Goal: Task Accomplishment & Management: Use online tool/utility

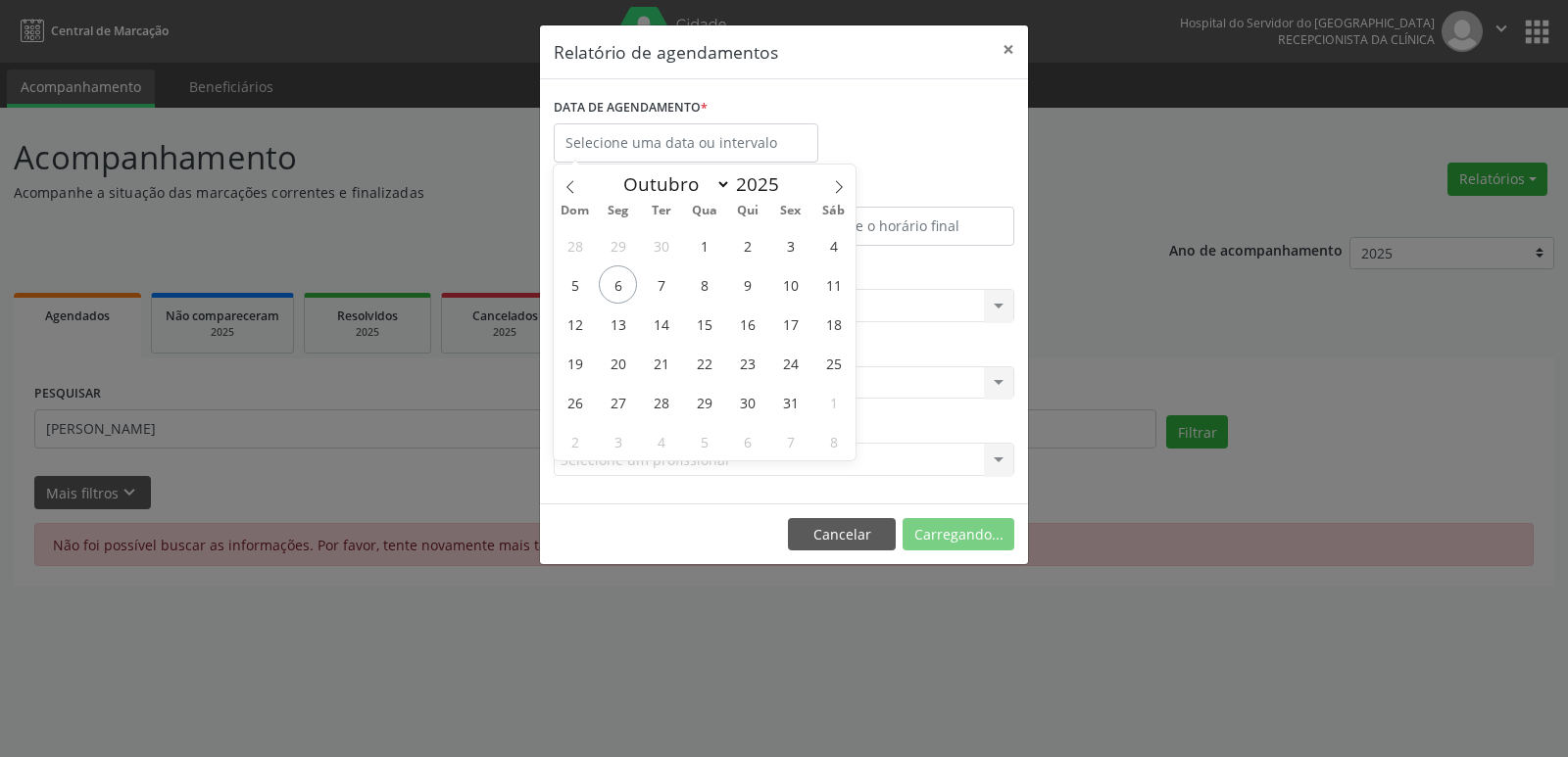
select select "9"
click at [653, 287] on span "7" at bounding box center [661, 284] width 38 height 38
type input "[DATE]"
click at [653, 287] on span "7" at bounding box center [661, 284] width 38 height 38
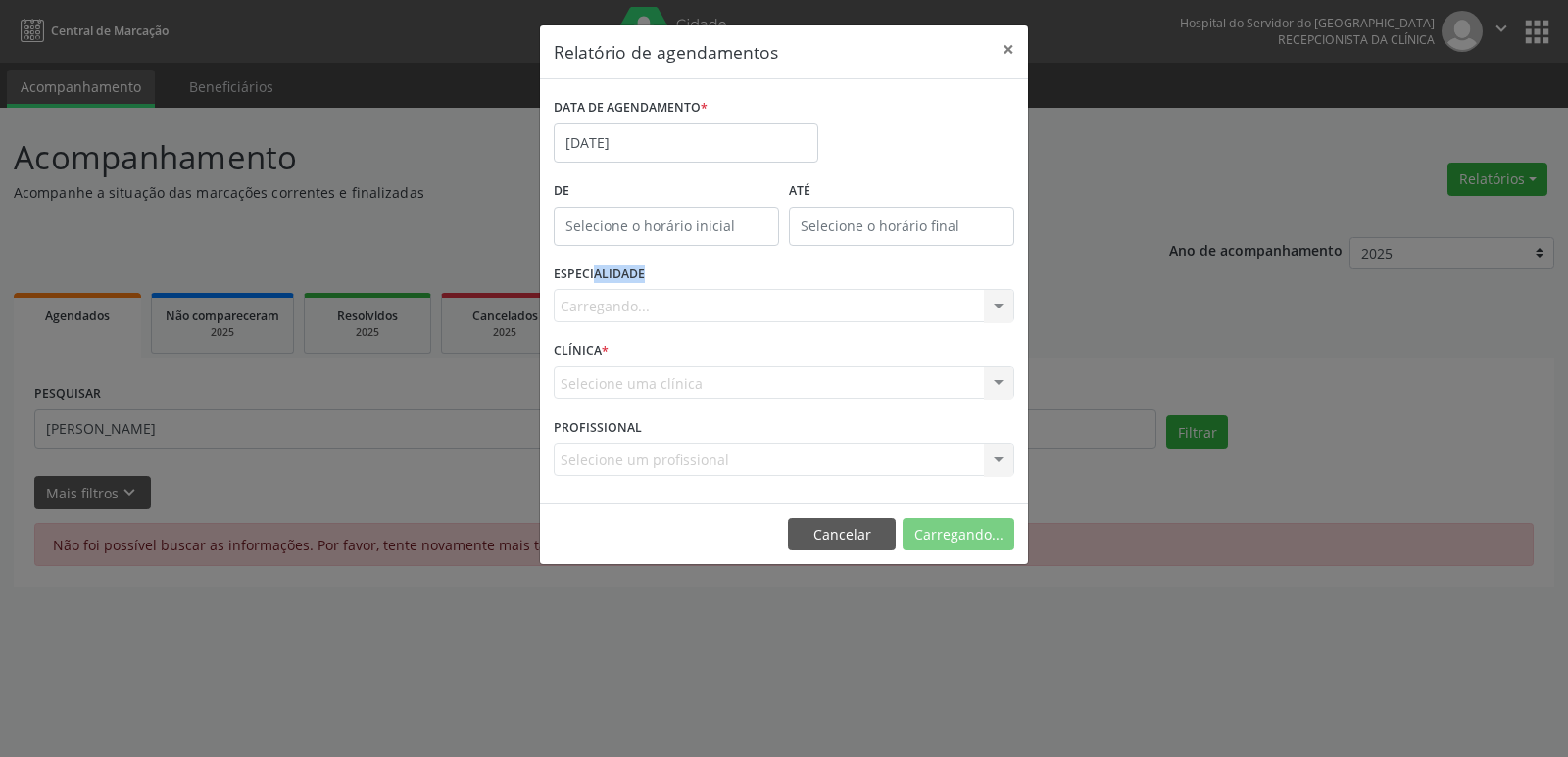
click at [653, 287] on div "ESPECIALIDADE [GEOGRAPHIC_DATA]... Todas as especialidades Alergologia Angiolog…" at bounding box center [783, 297] width 470 height 76
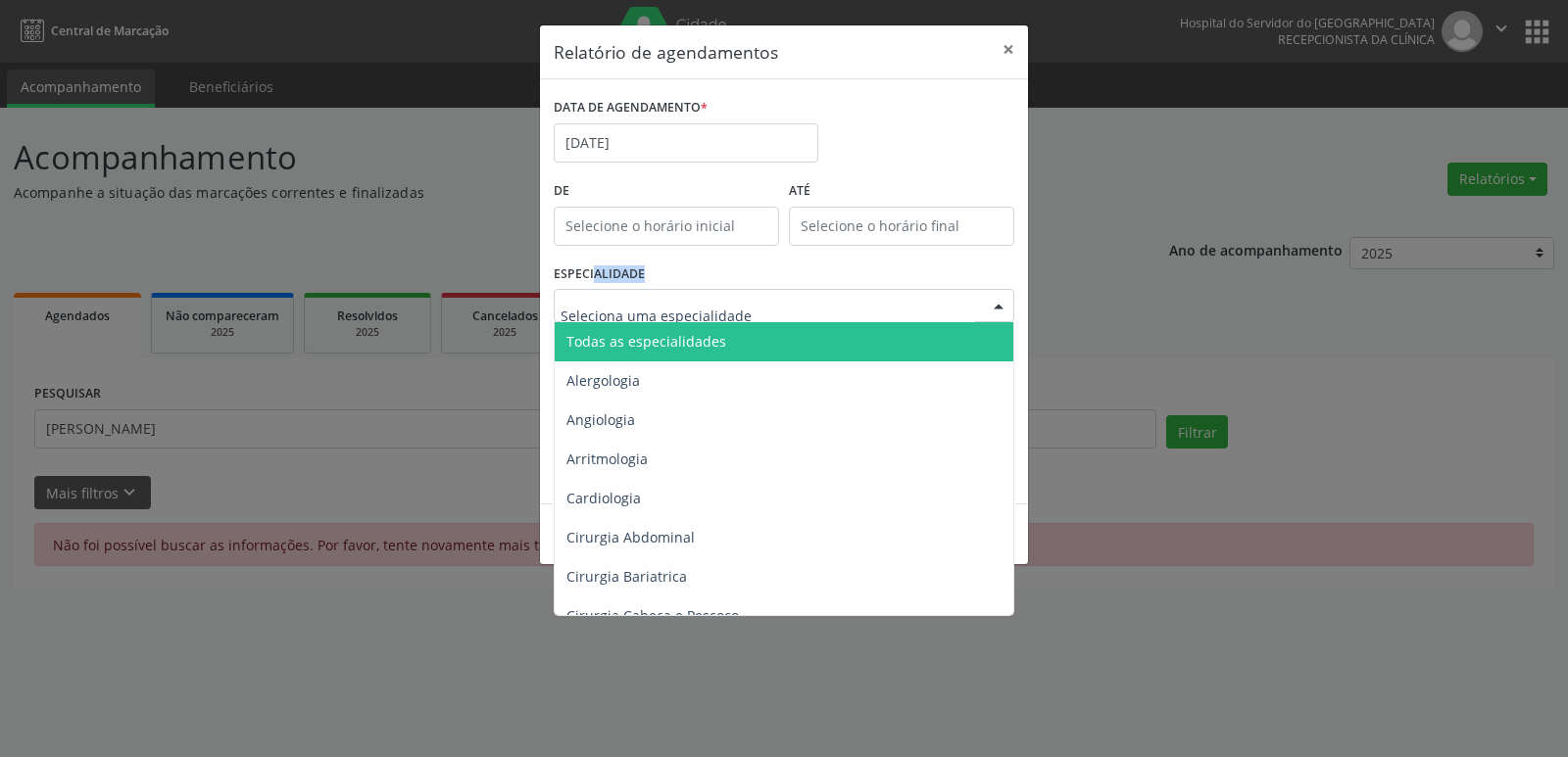
click at [1009, 309] on div at bounding box center [999, 307] width 30 height 34
click at [773, 341] on span "Todas as especialidades" at bounding box center [785, 342] width 462 height 39
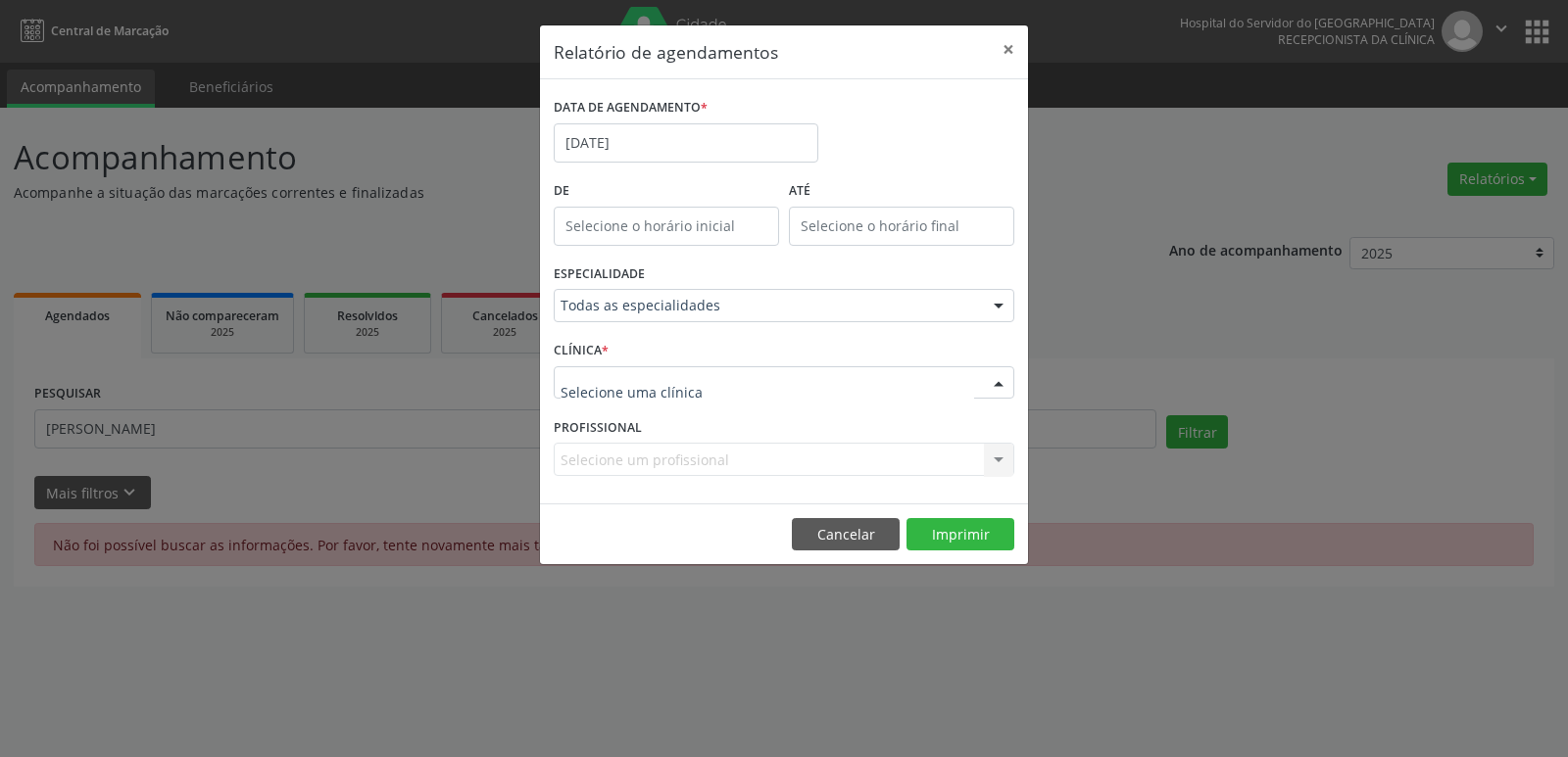
click at [1000, 385] on div at bounding box center [999, 384] width 30 height 34
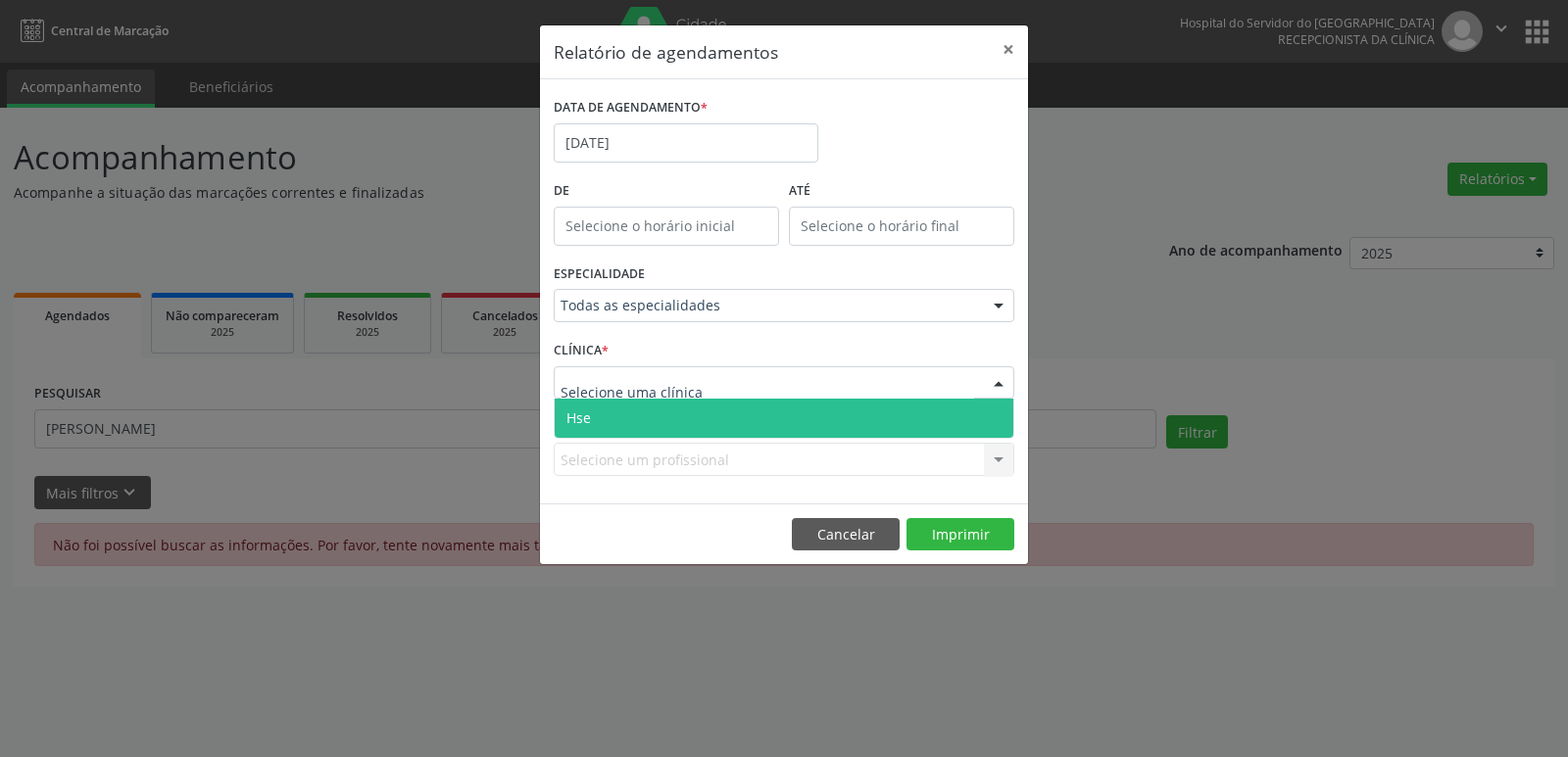
click at [952, 415] on span "Hse" at bounding box center [783, 418] width 459 height 39
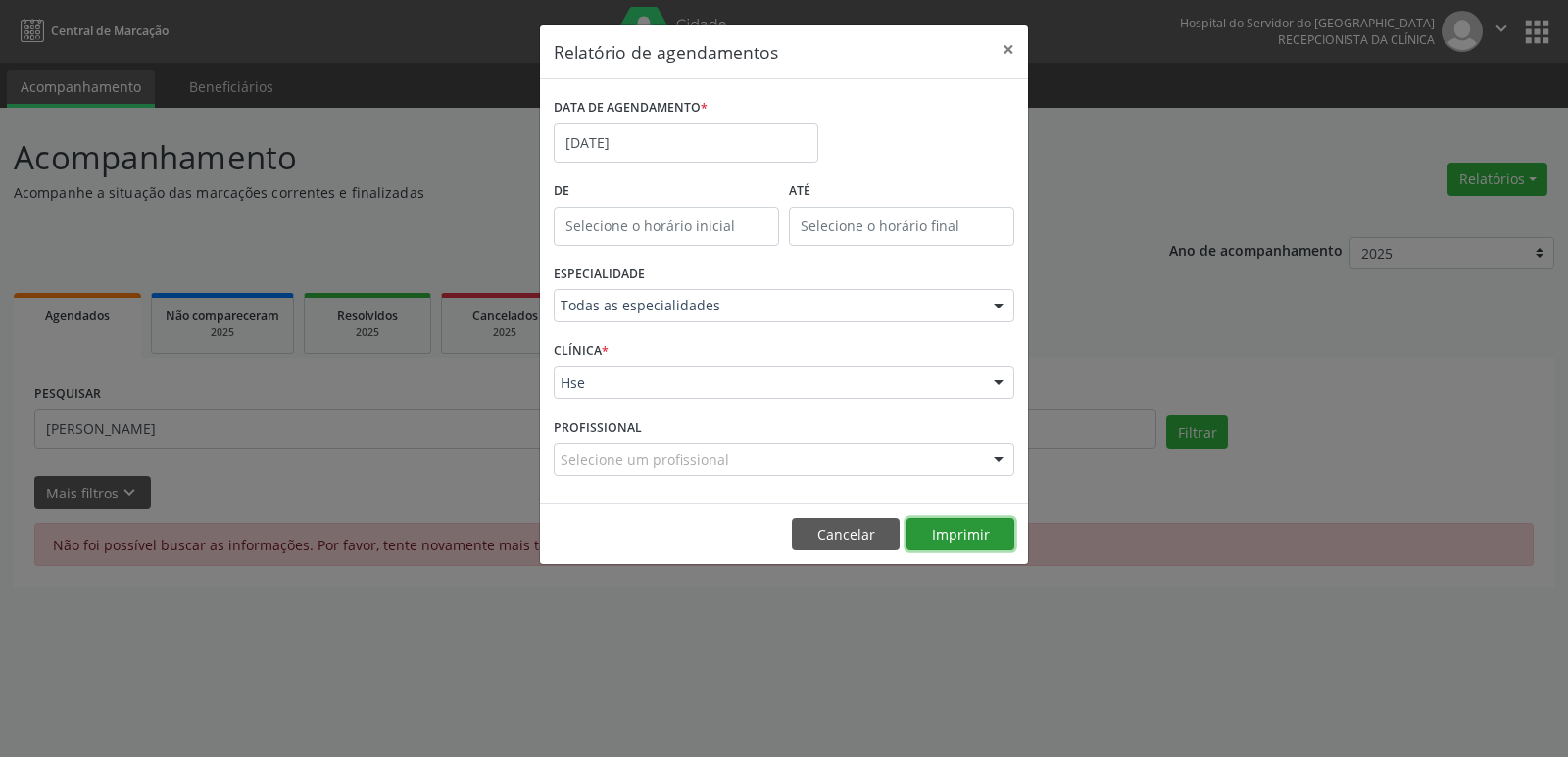
click at [951, 530] on button "Imprimir" at bounding box center [960, 535] width 107 height 34
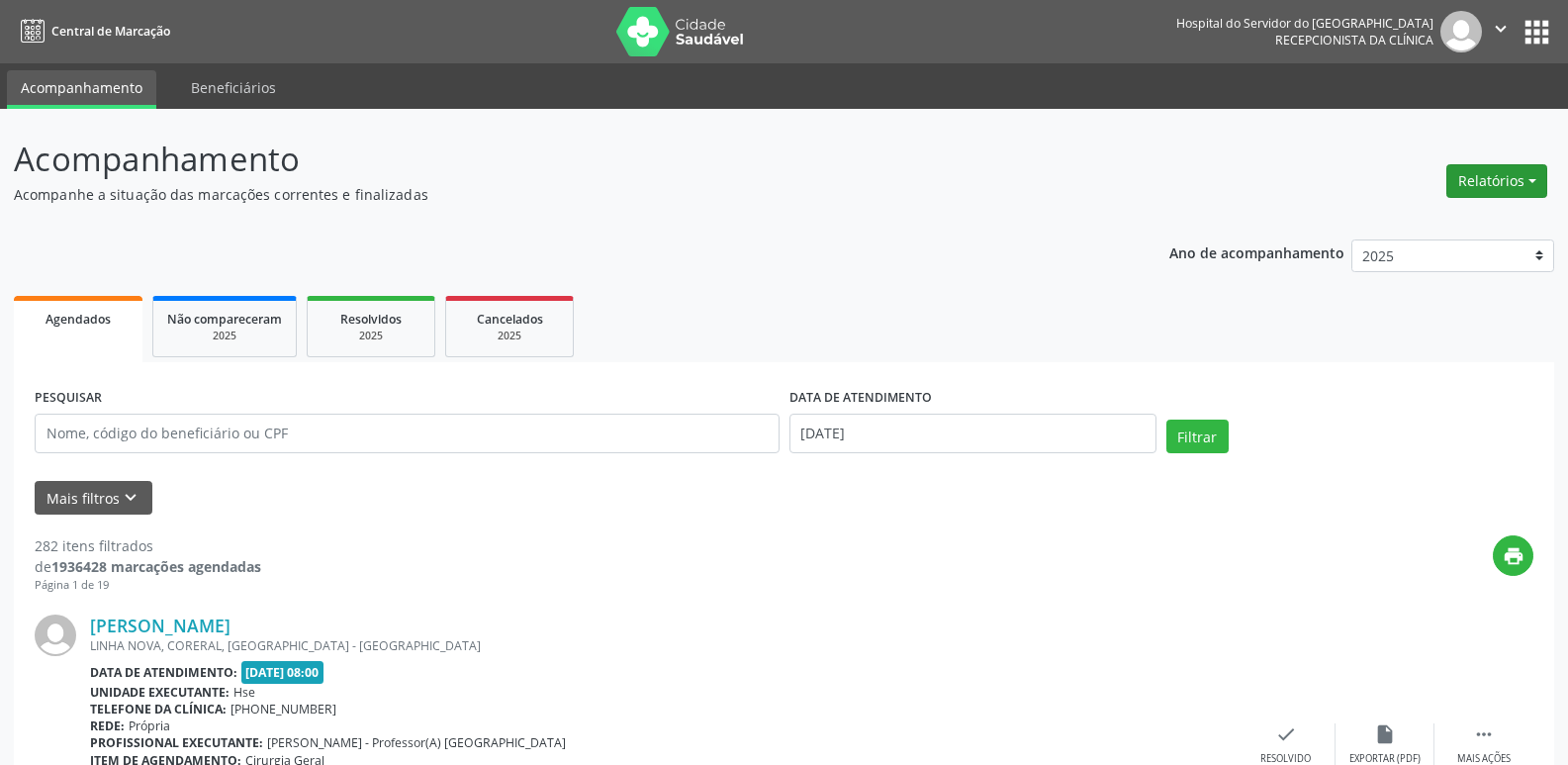
click at [1518, 173] on button "Relatórios" at bounding box center [1496, 181] width 101 height 34
click at [1440, 220] on link "Agendamentos" at bounding box center [1442, 224] width 213 height 28
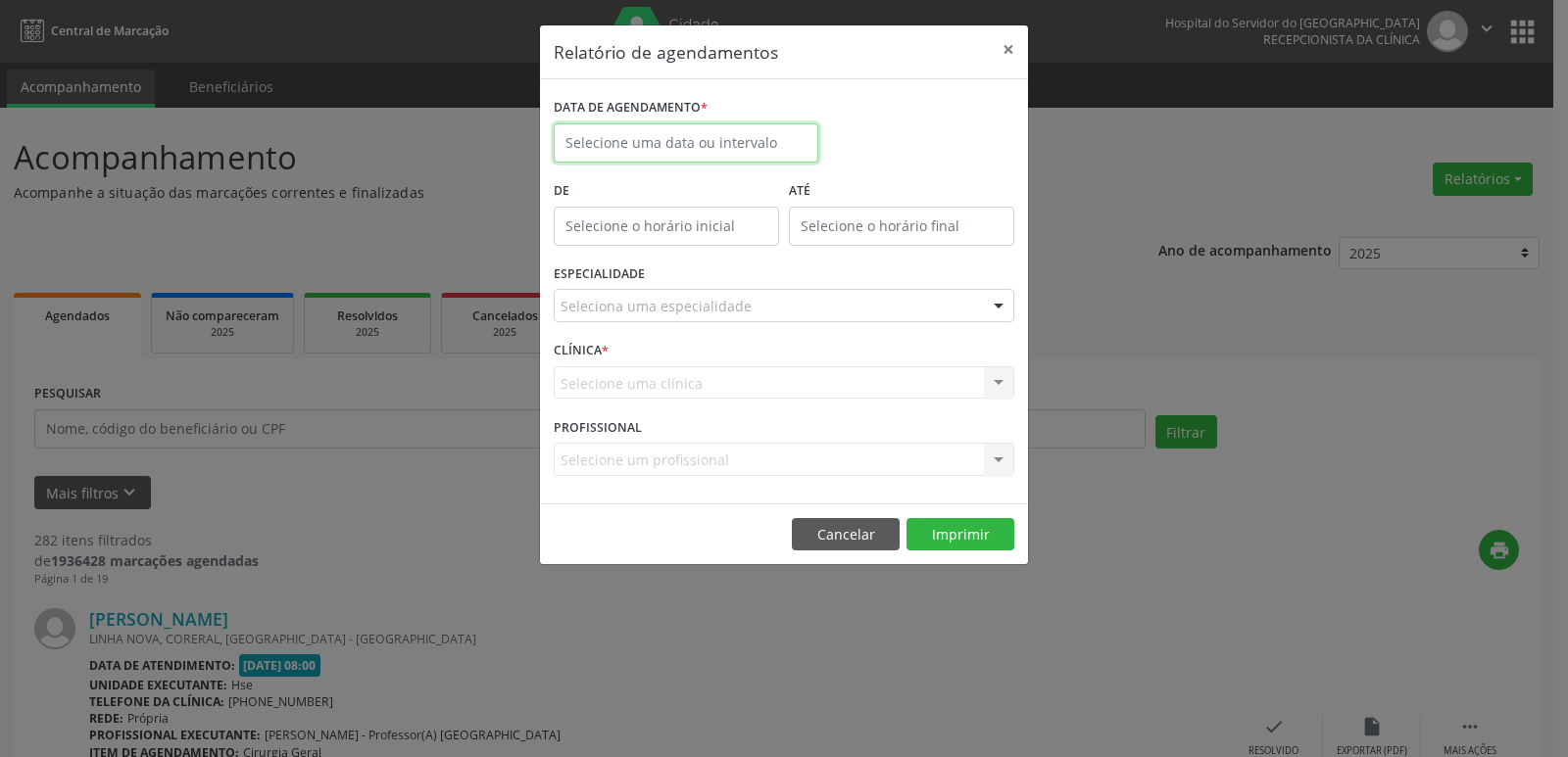
click at [675, 142] on input "text" at bounding box center [685, 143] width 264 height 39
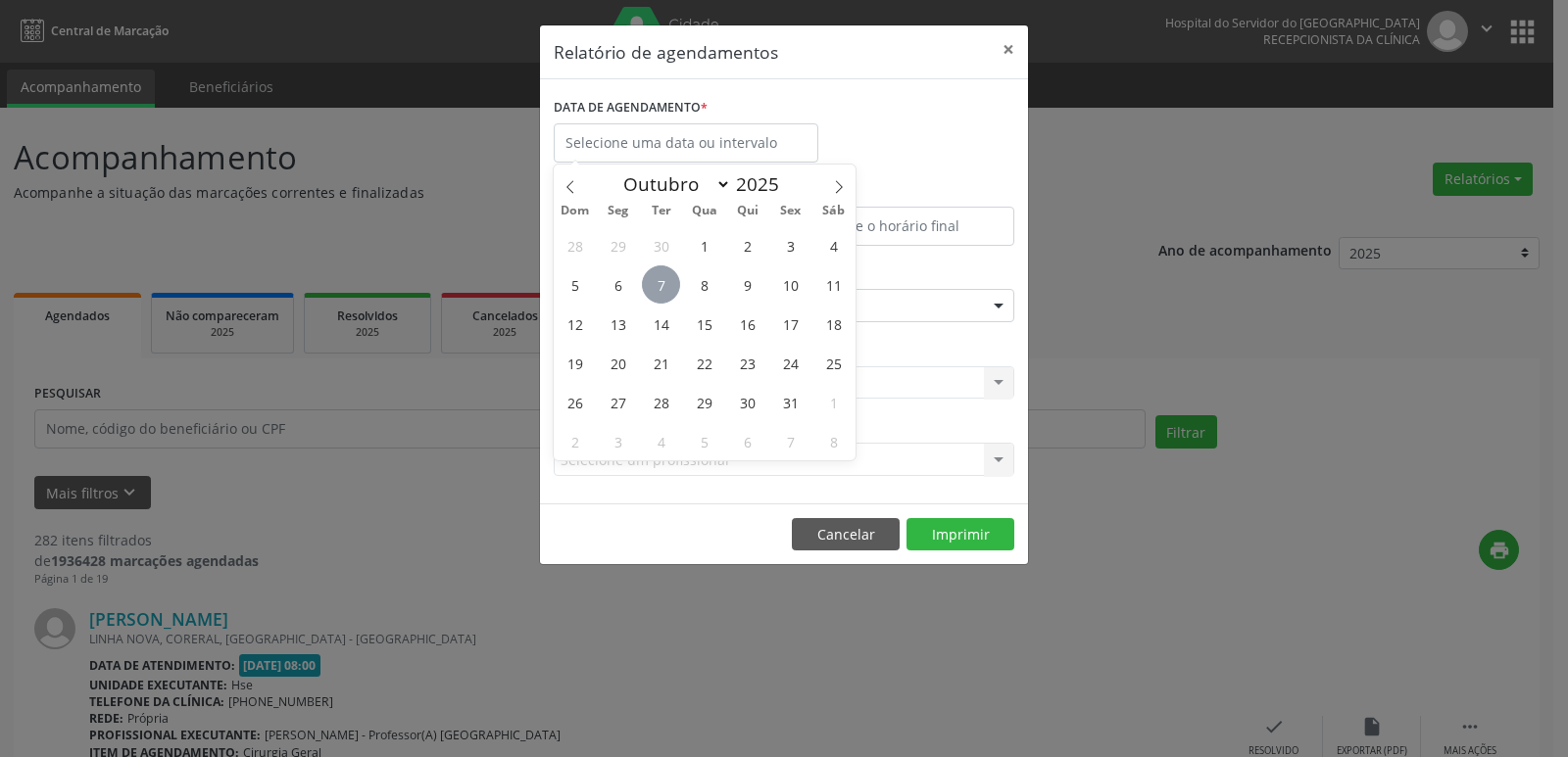
click at [657, 276] on span "7" at bounding box center [661, 284] width 38 height 38
type input "[DATE]"
click at [657, 276] on span "7" at bounding box center [661, 284] width 38 height 38
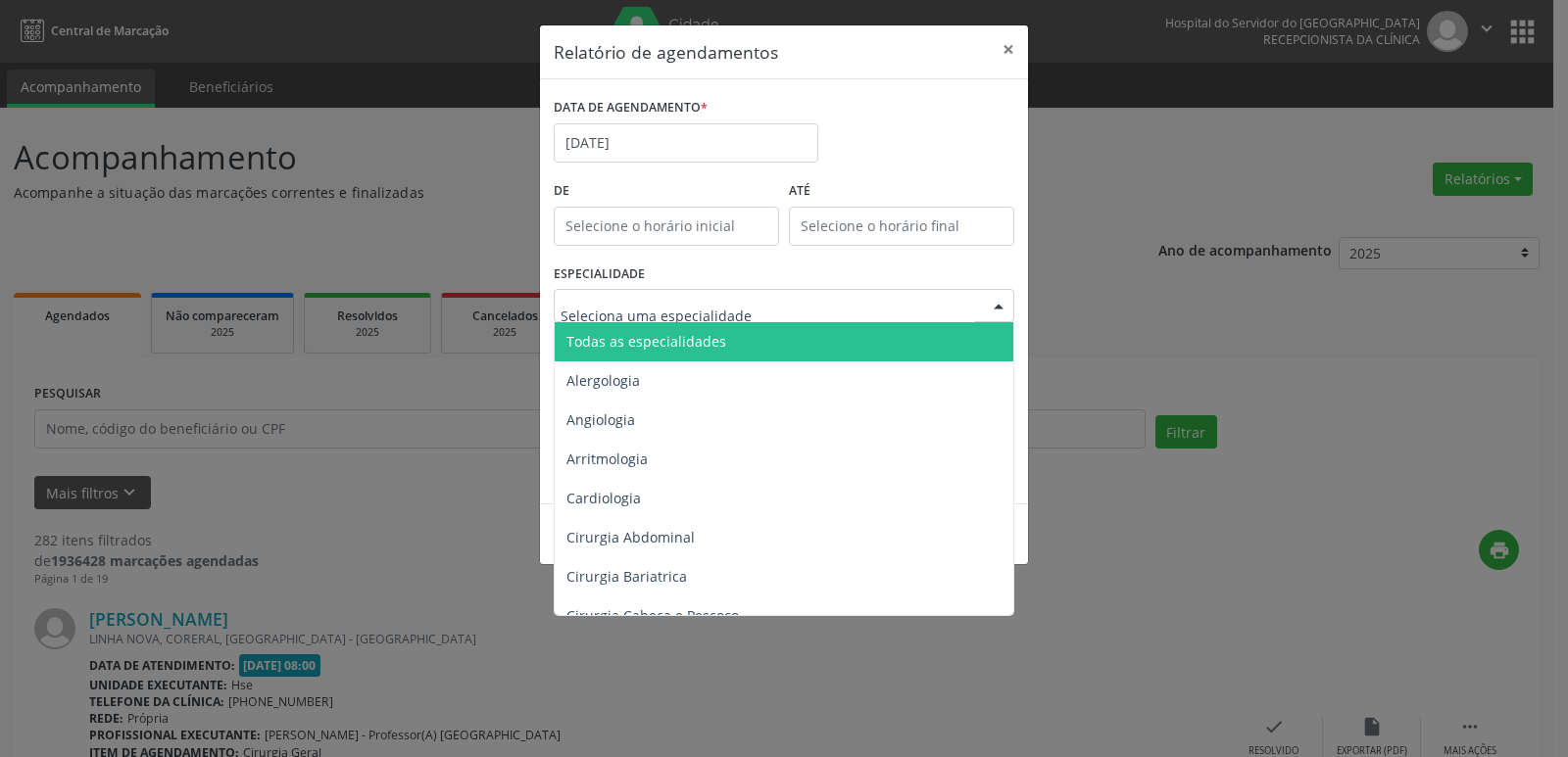
click at [1002, 309] on div at bounding box center [999, 307] width 30 height 34
click at [798, 343] on span "Todas as especialidades" at bounding box center [785, 342] width 462 height 39
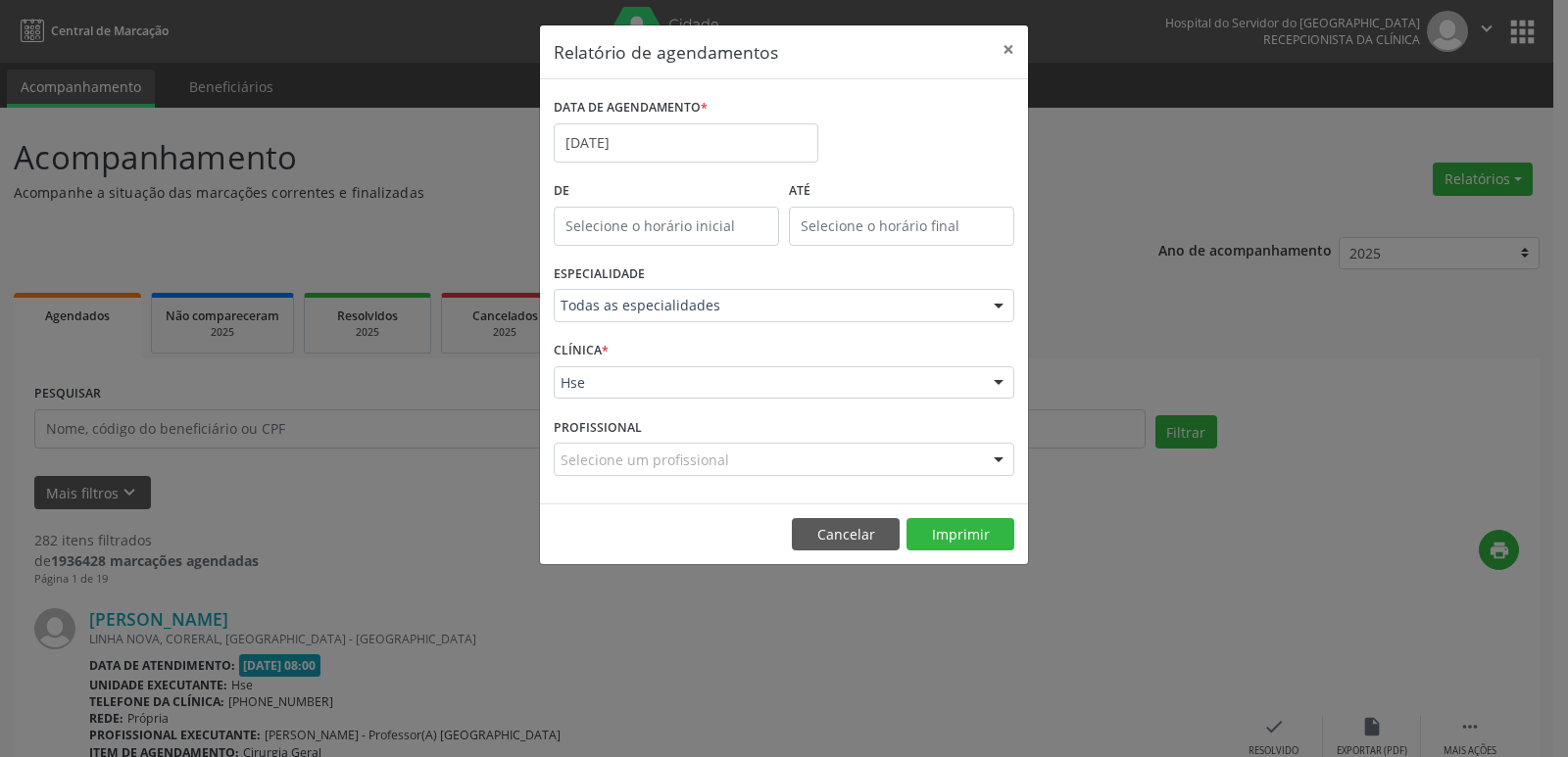
click at [1002, 383] on div at bounding box center [999, 384] width 30 height 34
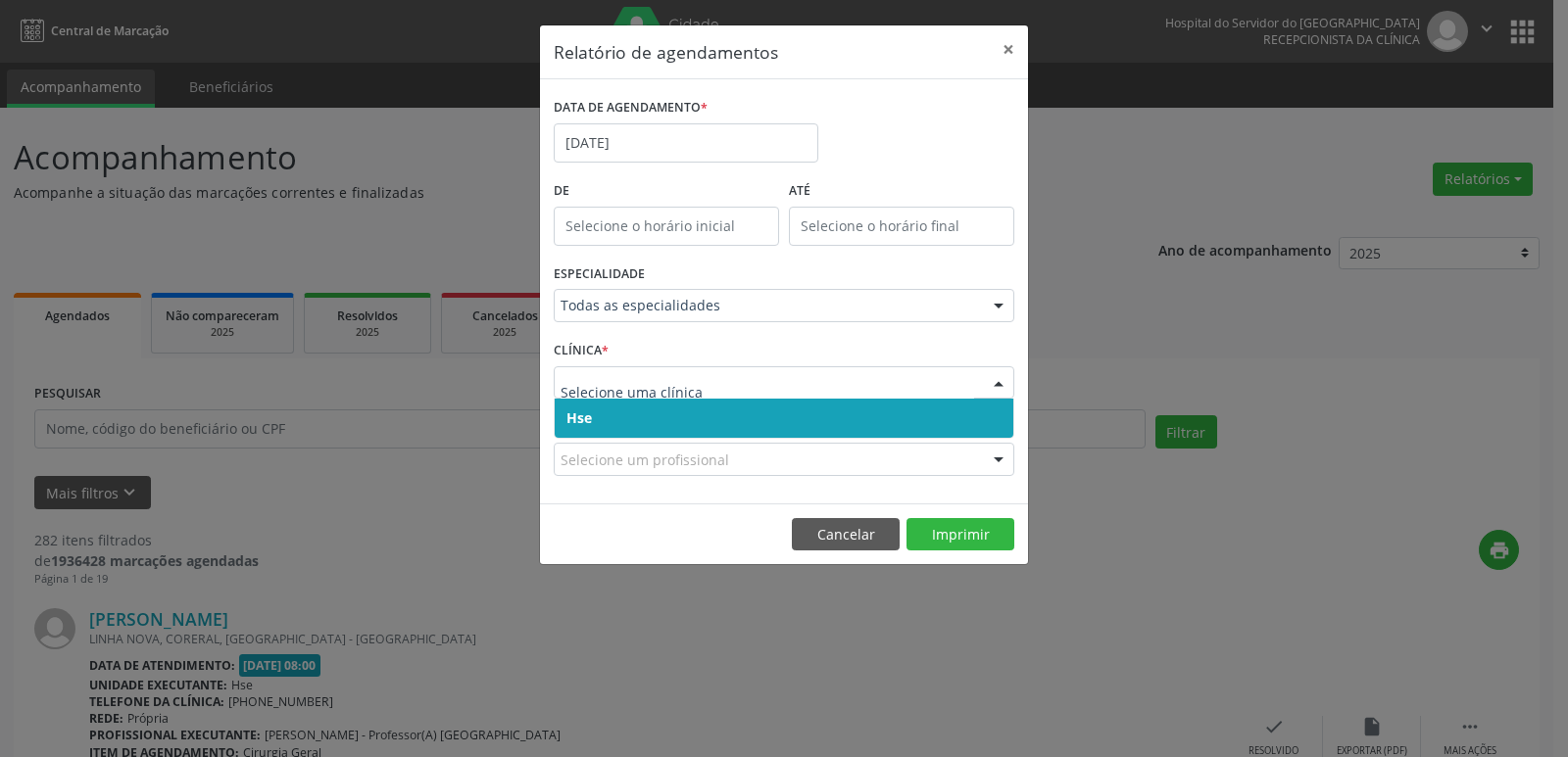
click at [791, 425] on span "Hse" at bounding box center [783, 418] width 459 height 39
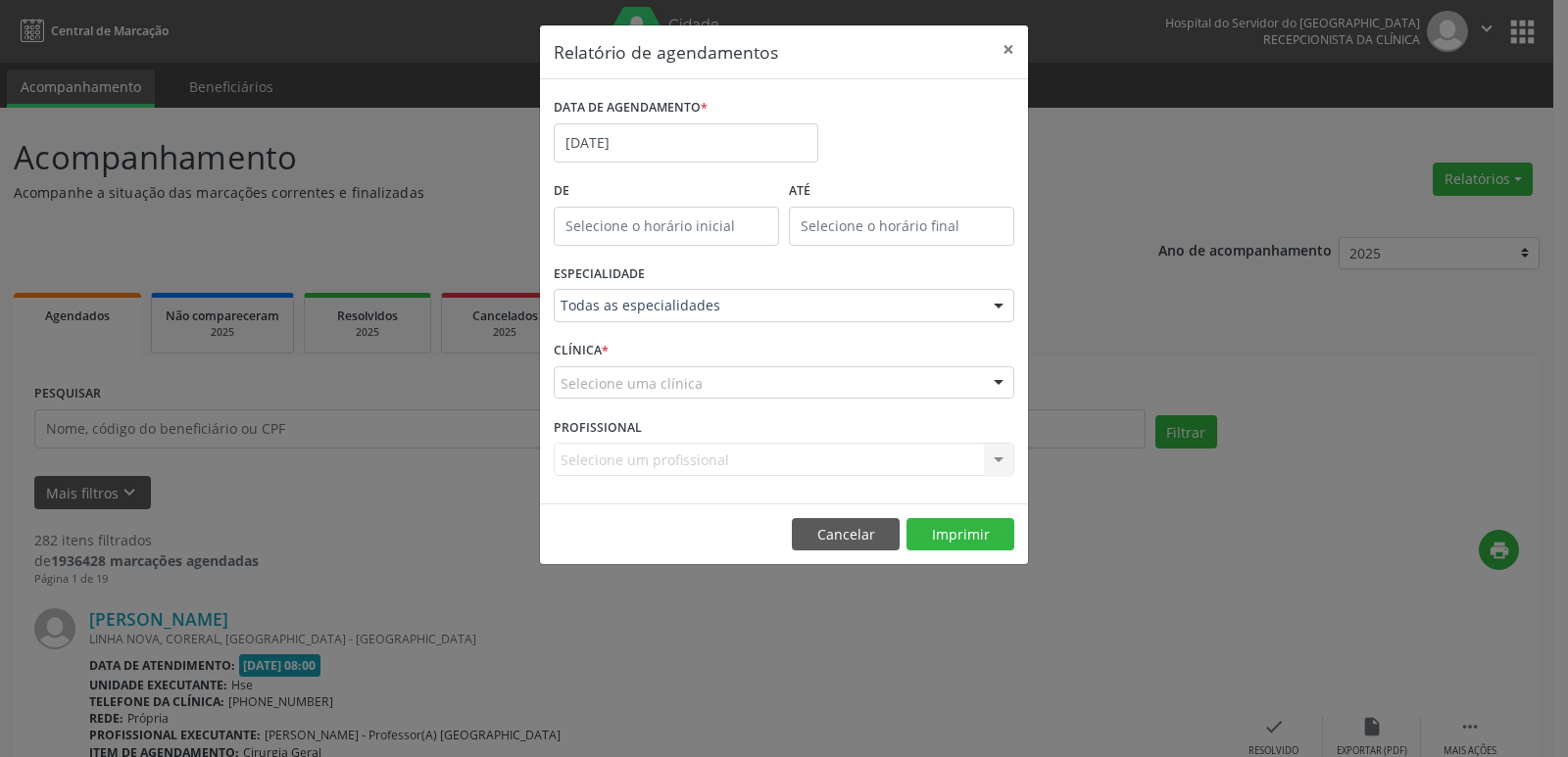
click at [1000, 377] on div at bounding box center [999, 384] width 30 height 34
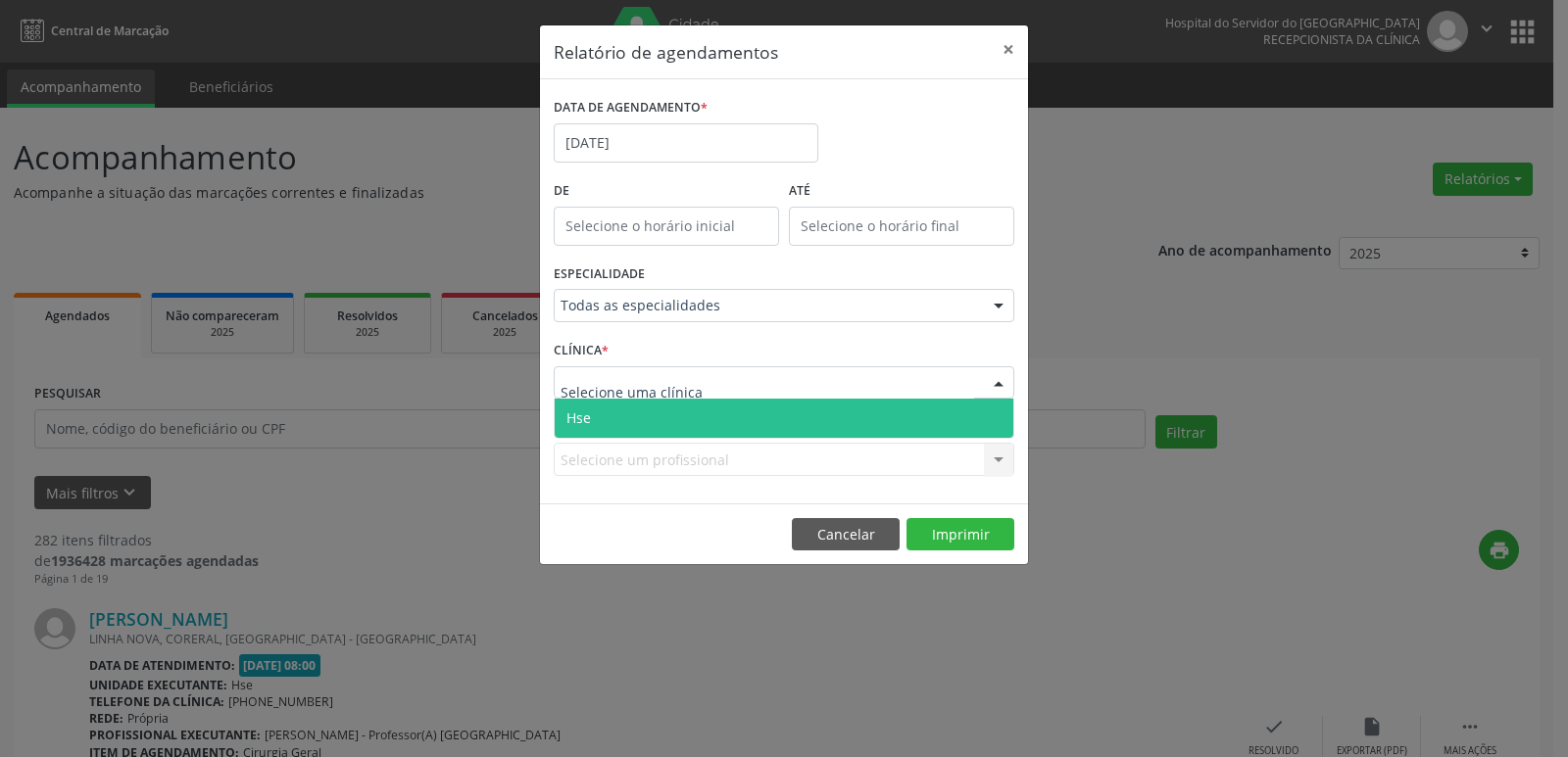
click at [794, 416] on span "Hse" at bounding box center [783, 418] width 459 height 39
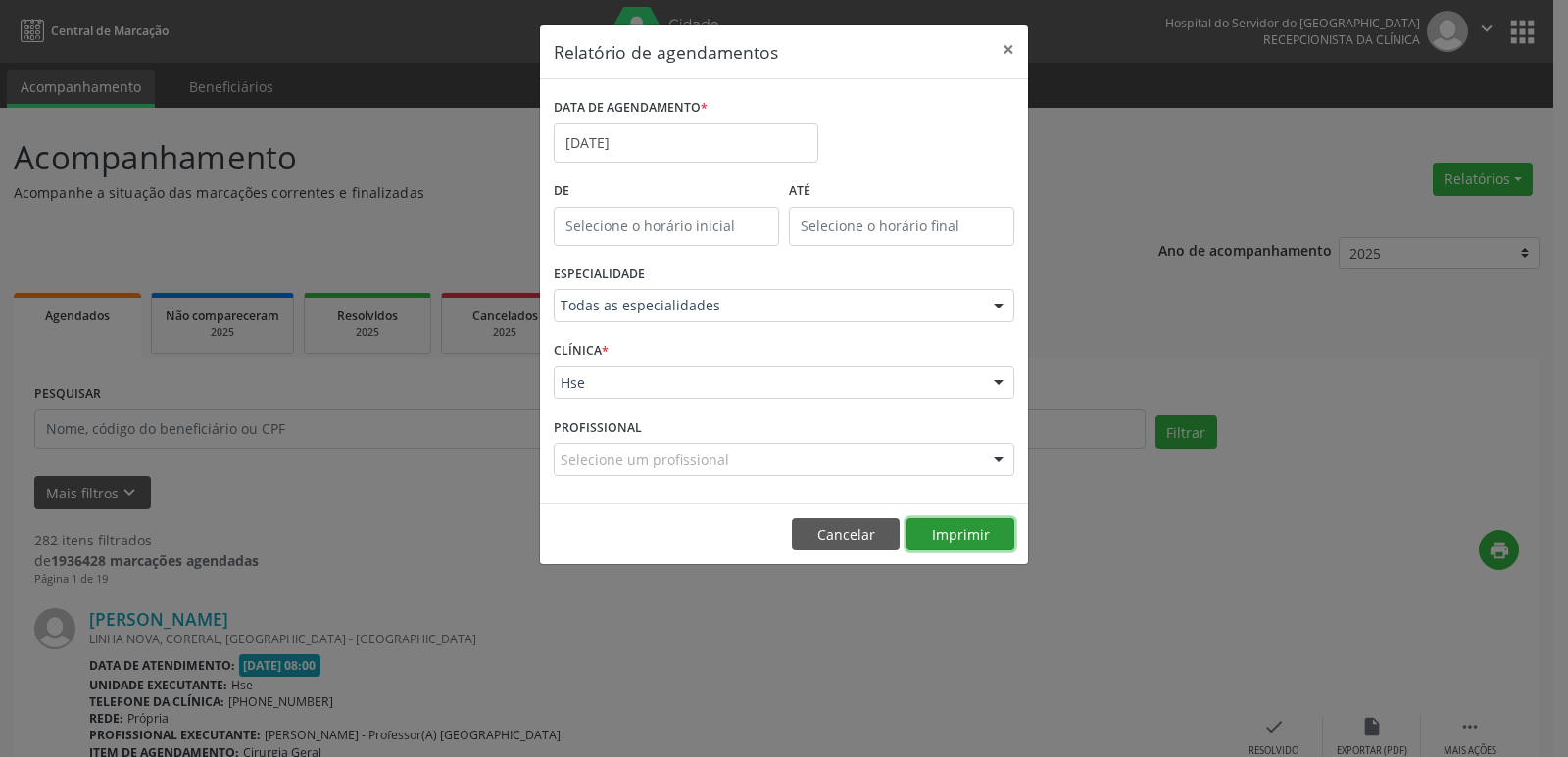
click at [957, 539] on button "Imprimir" at bounding box center [960, 535] width 107 height 34
